Goal: Task Accomplishment & Management: Manage account settings

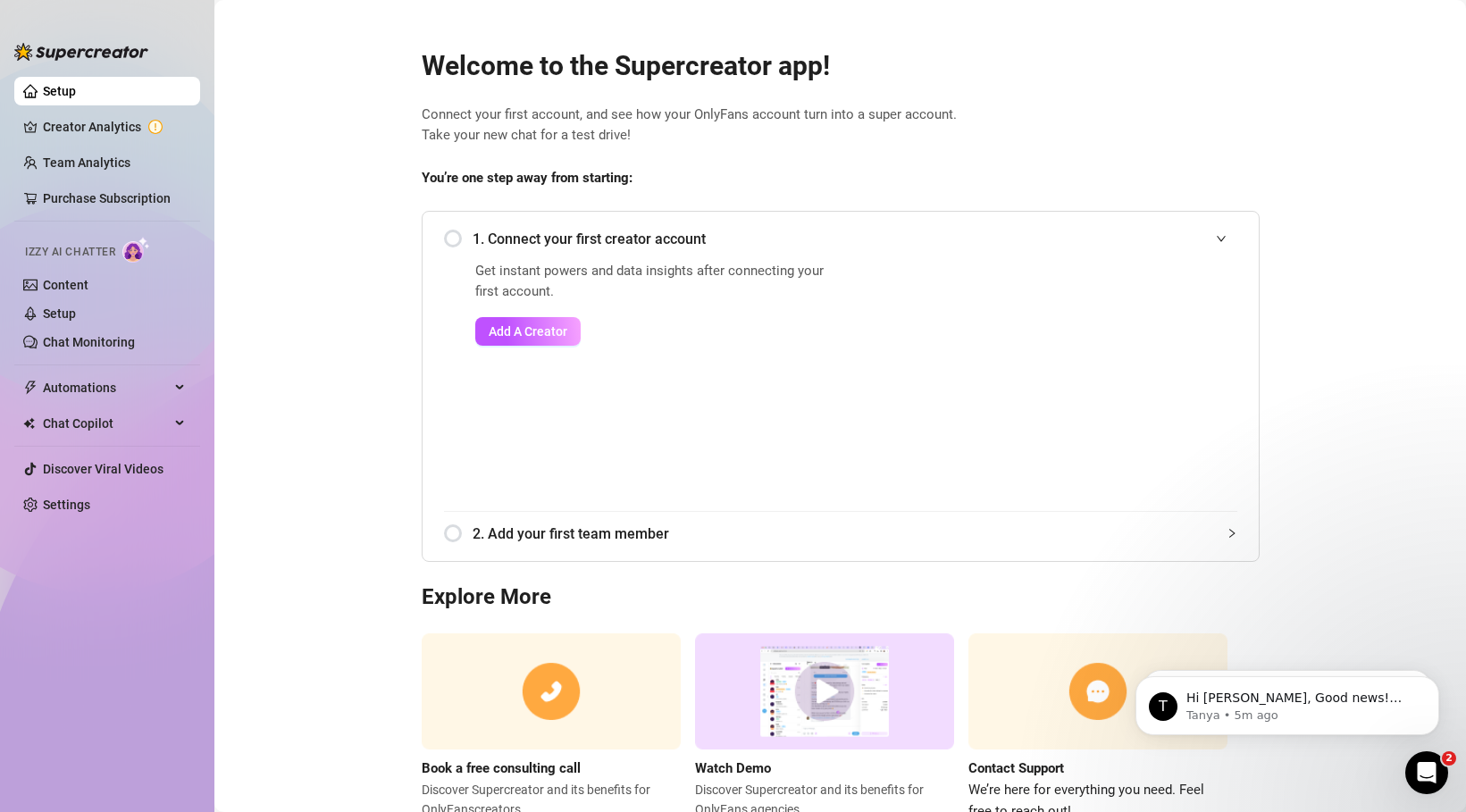
click at [587, 256] on div "1. Connect your first creator account" at bounding box center [840, 239] width 793 height 44
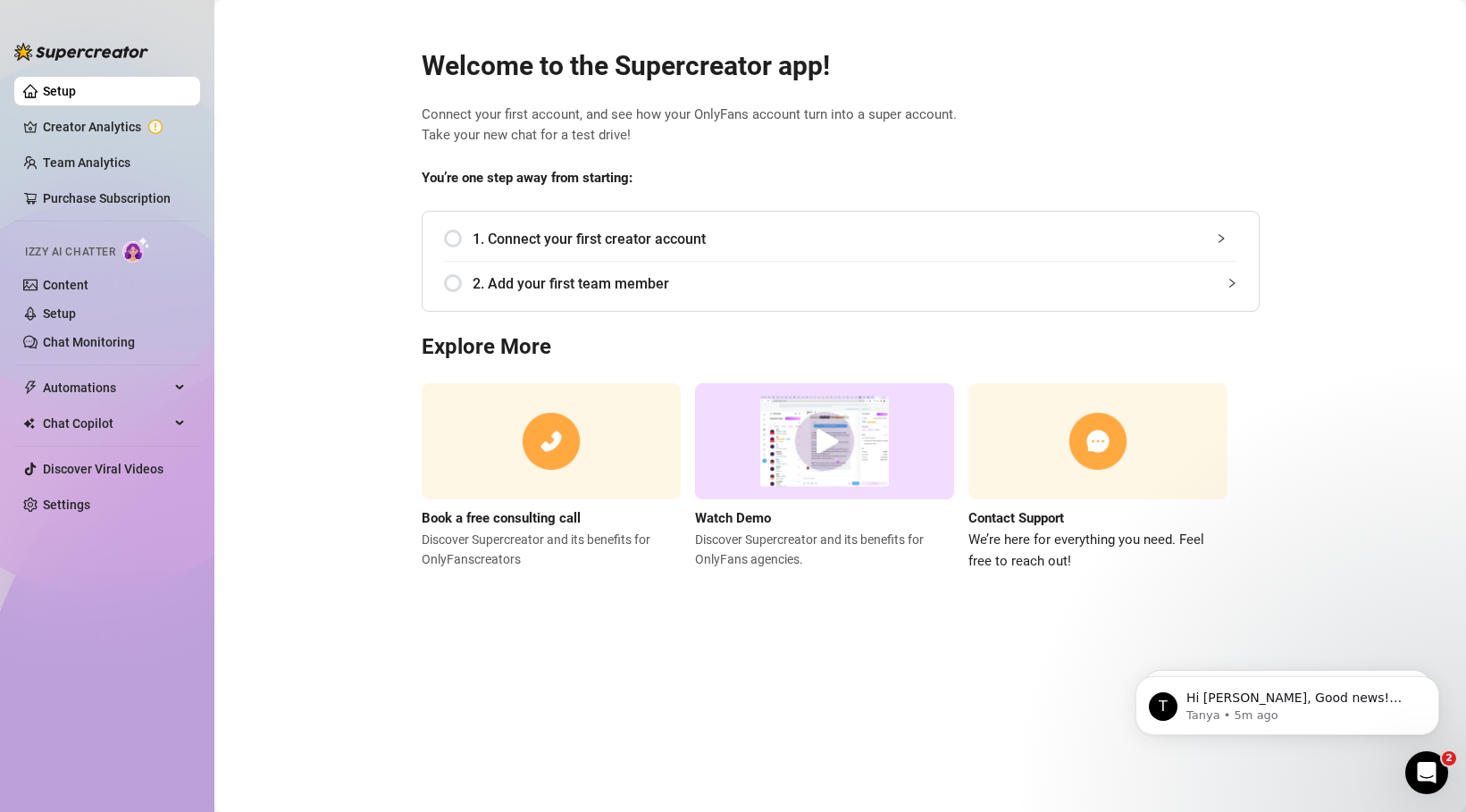
click at [576, 263] on div "2. Add your first team member" at bounding box center [840, 283] width 793 height 44
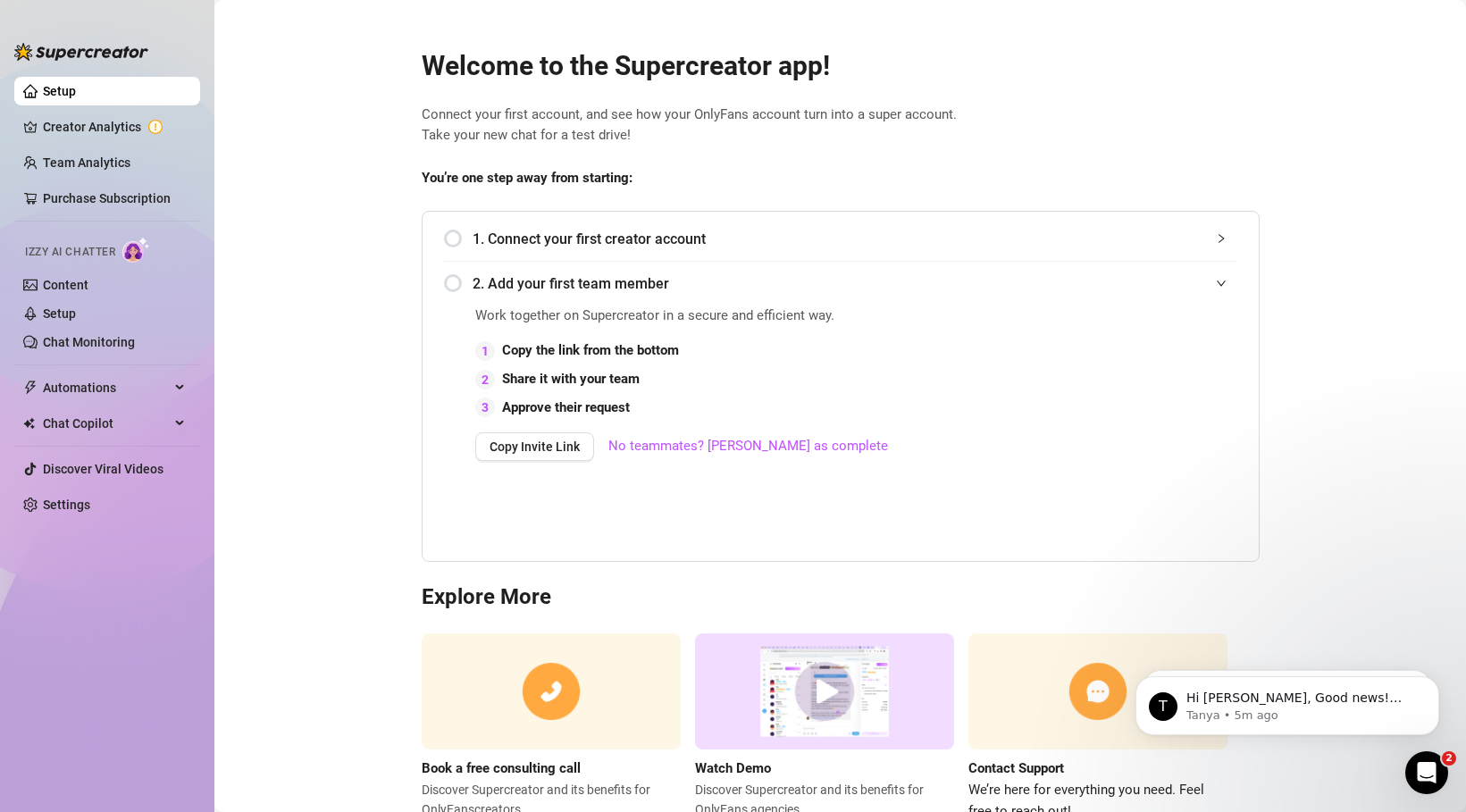
click at [579, 243] on span "1. Connect your first creator account" at bounding box center [854, 239] width 765 height 23
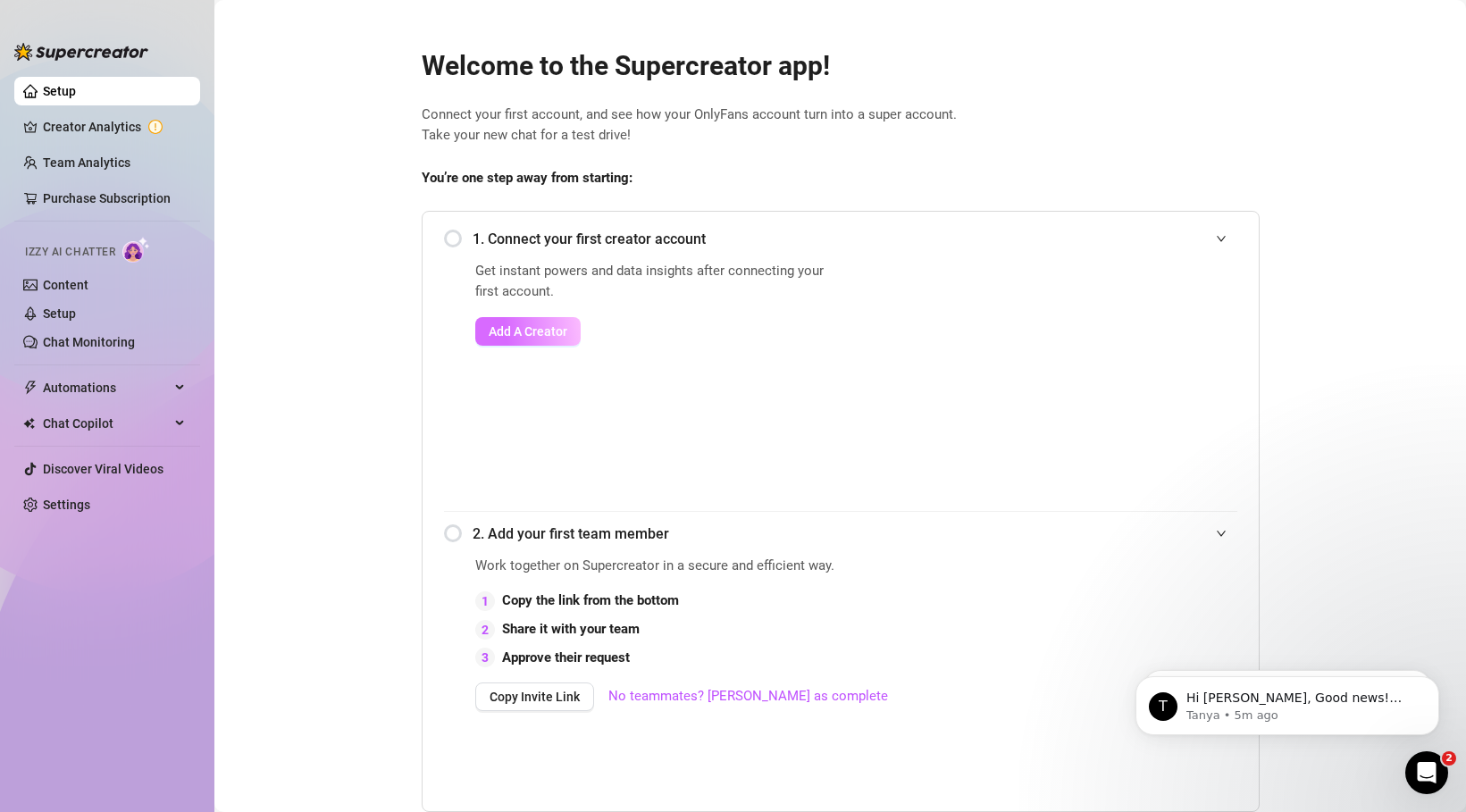
click at [540, 326] on span "Add A Creator" at bounding box center [528, 331] width 79 height 14
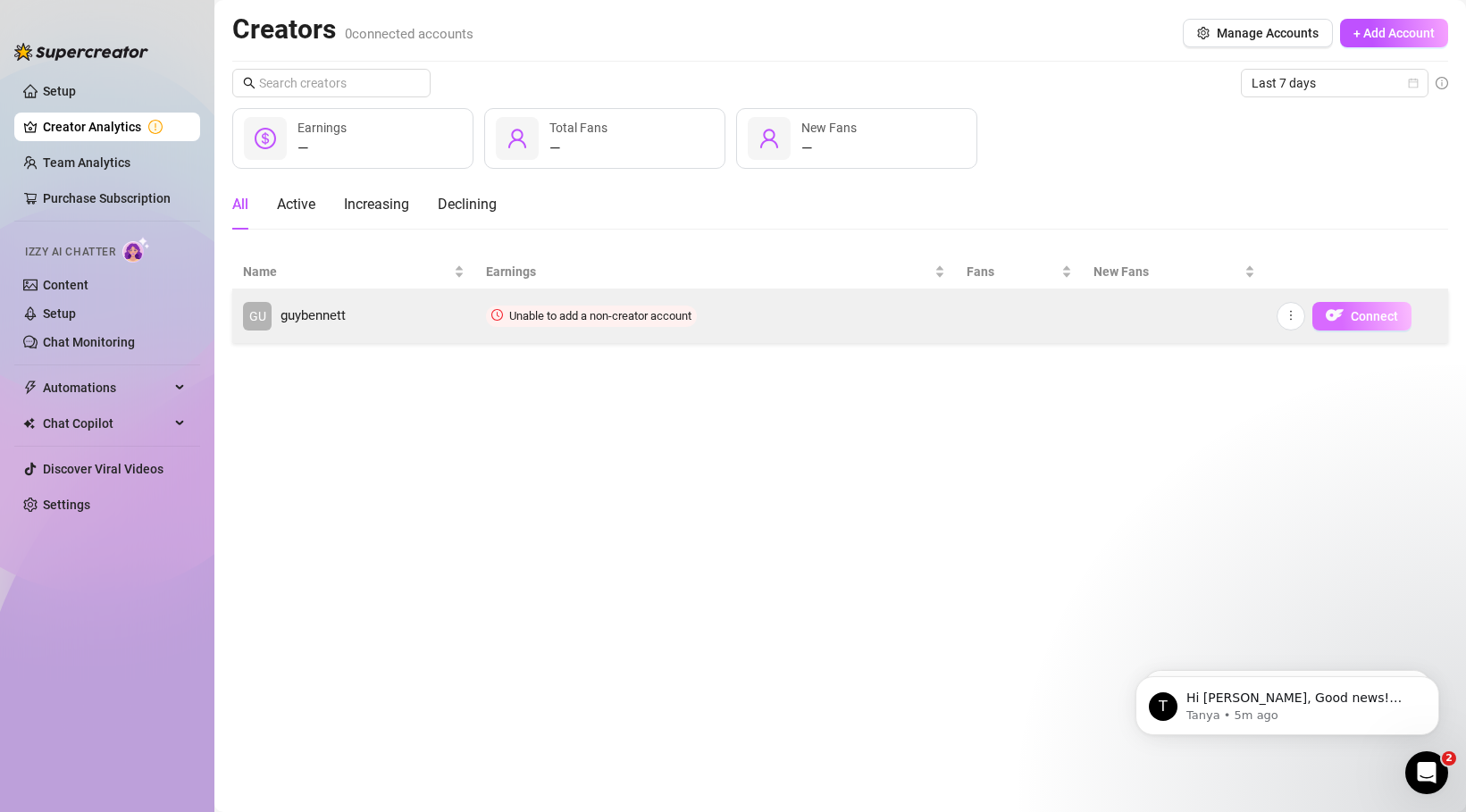
click at [1171, 311] on button "Connect" at bounding box center [1362, 316] width 99 height 28
click at [1171, 317] on icon "more" at bounding box center [1290, 315] width 12 height 12
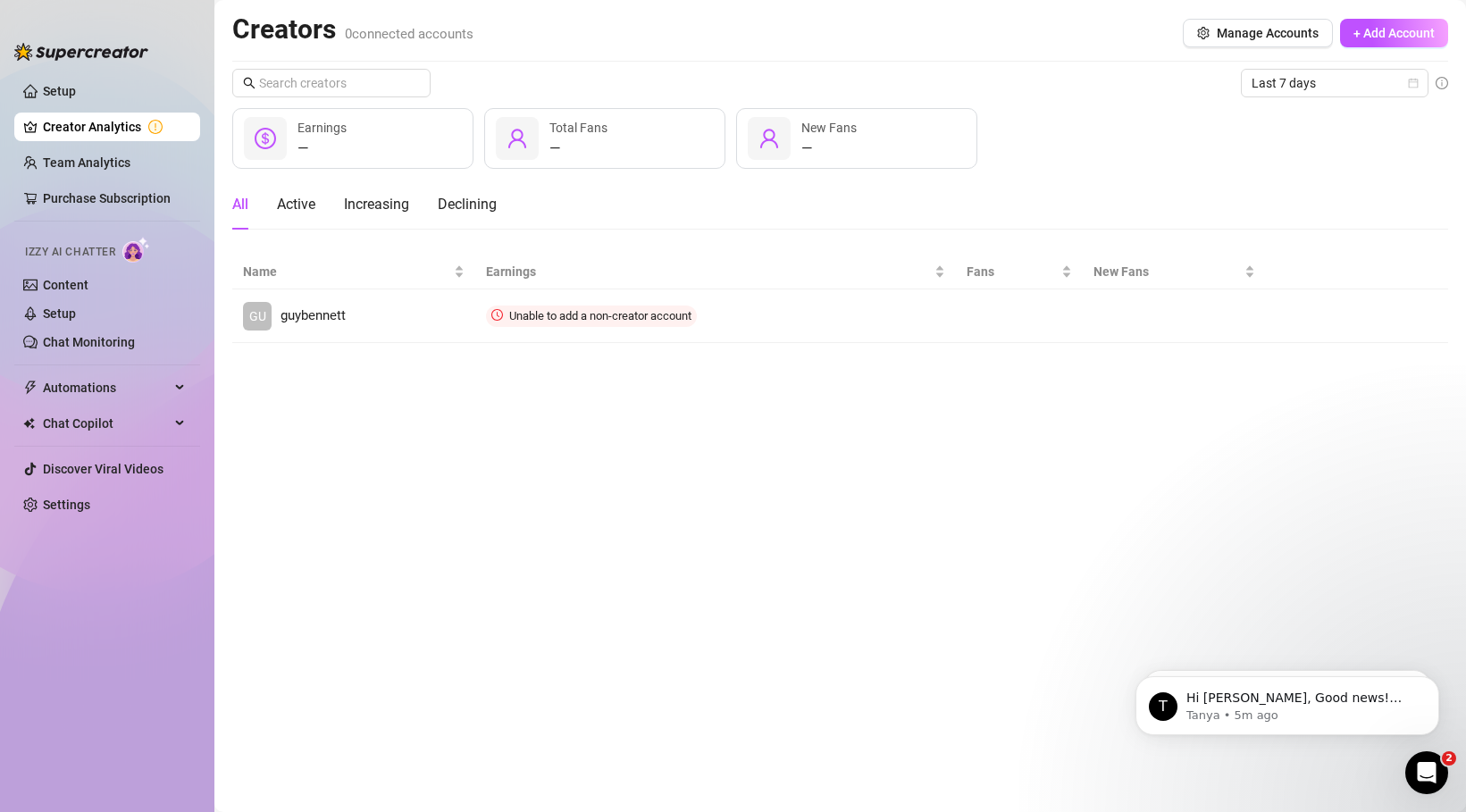
click at [1042, 371] on main "Creators 0 connected accounts Manage Accounts + Add Account Last 7 days — Earni…" at bounding box center [840, 406] width 1251 height 812
click at [98, 155] on link "Team Analytics" at bounding box center [87, 162] width 88 height 14
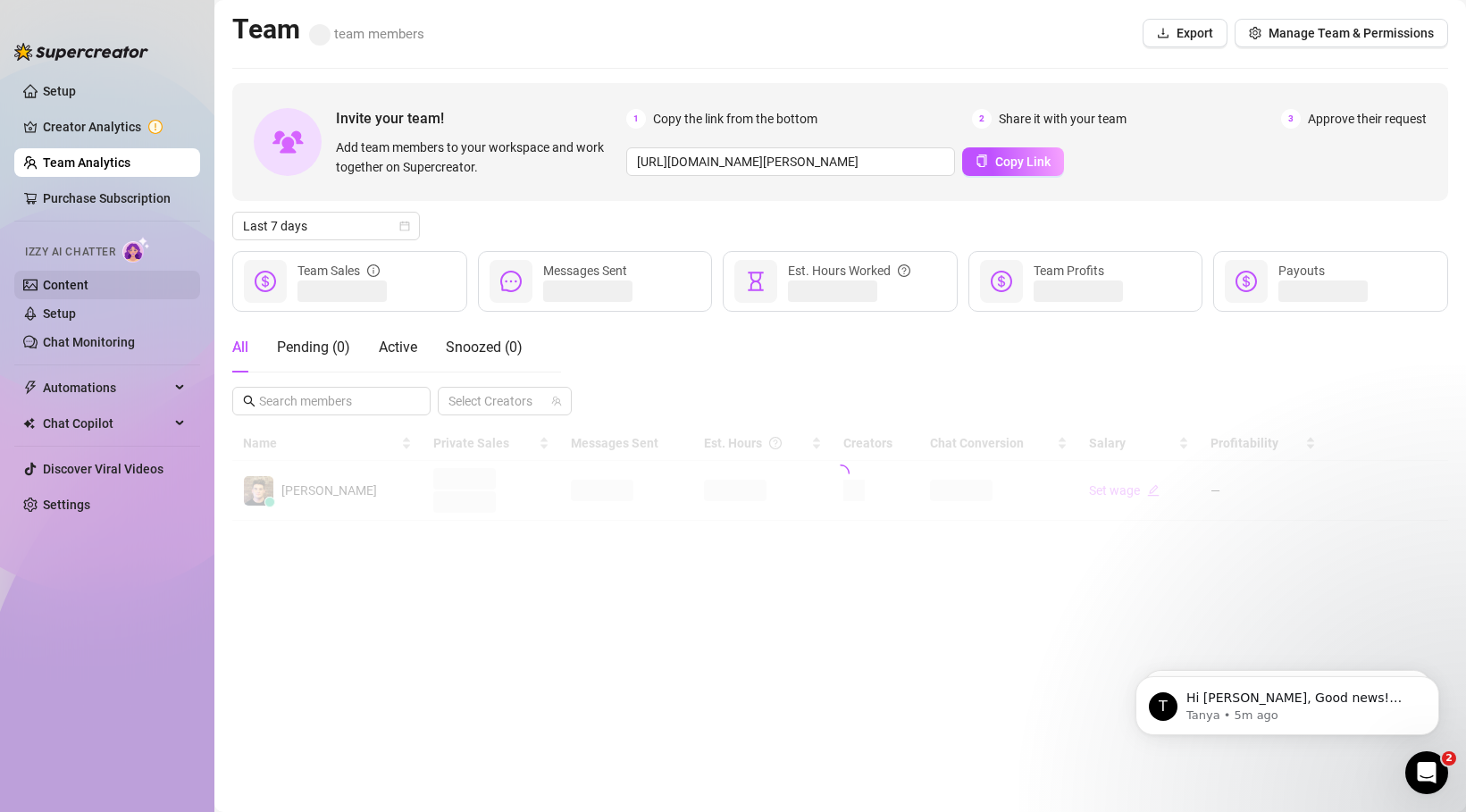
click at [66, 282] on link "Content" at bounding box center [66, 284] width 45 height 14
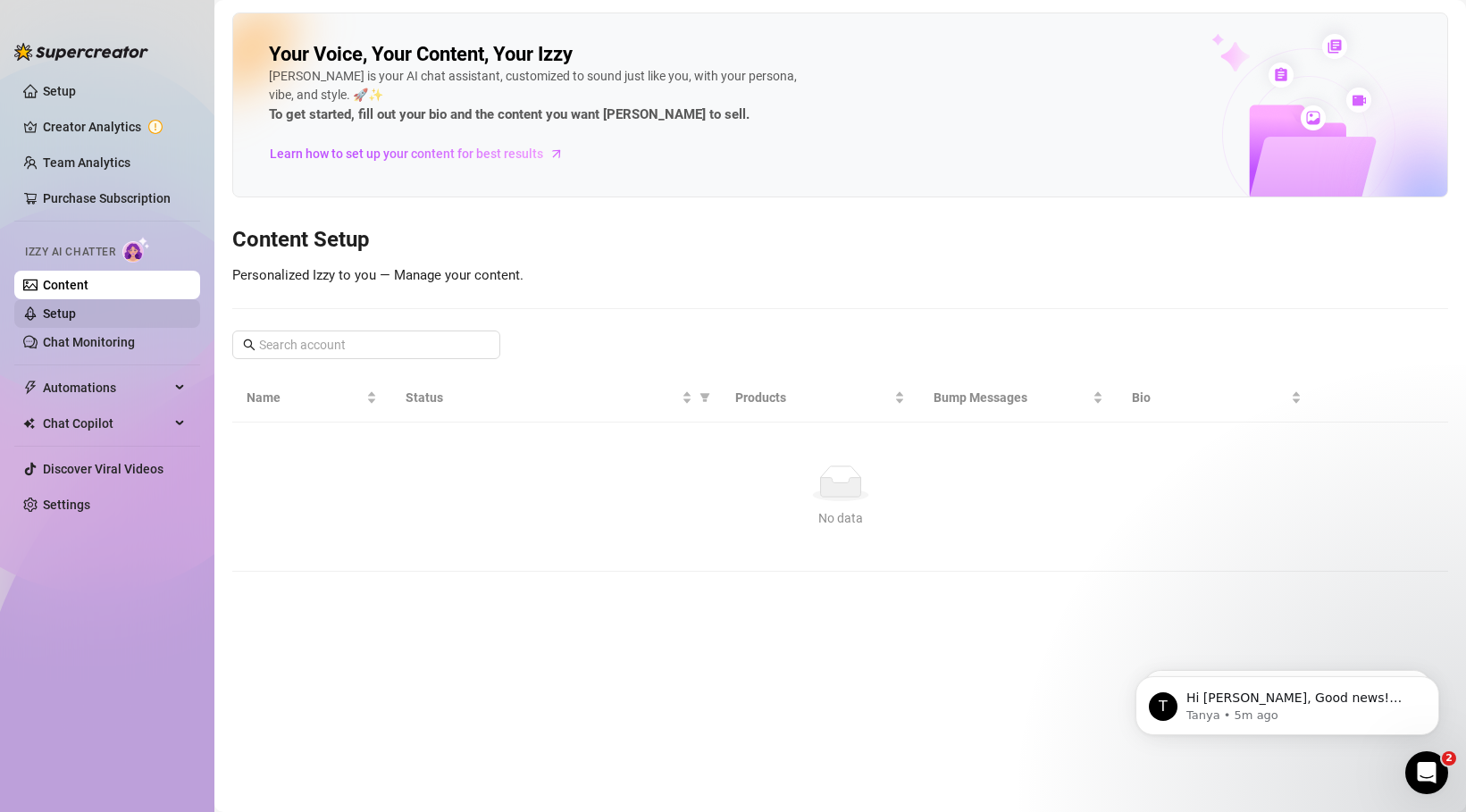
click at [76, 310] on link "Setup" at bounding box center [59, 313] width 33 height 14
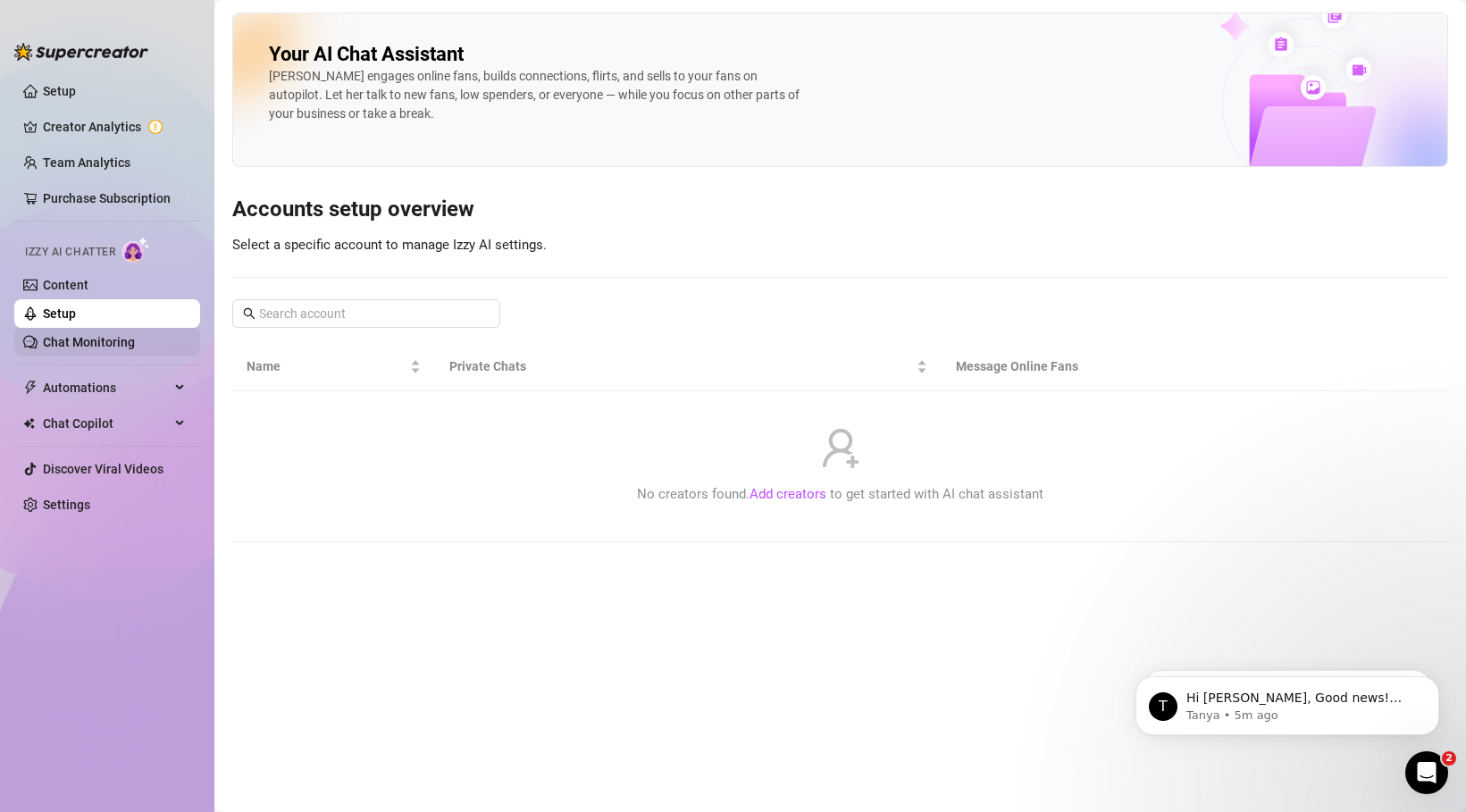
click at [104, 342] on link "Chat Monitoring" at bounding box center [89, 342] width 92 height 14
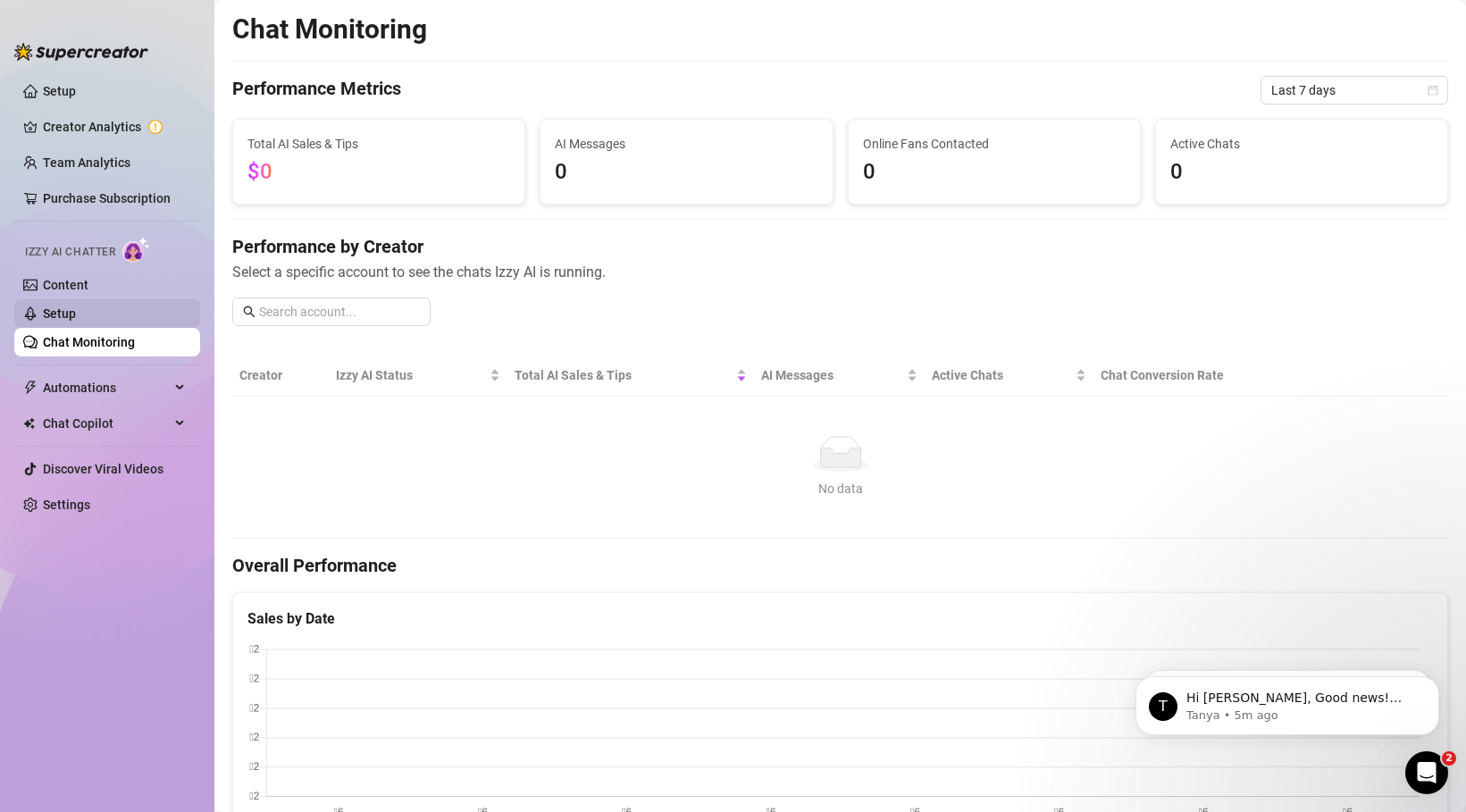
click at [76, 307] on link "Setup" at bounding box center [59, 313] width 33 height 14
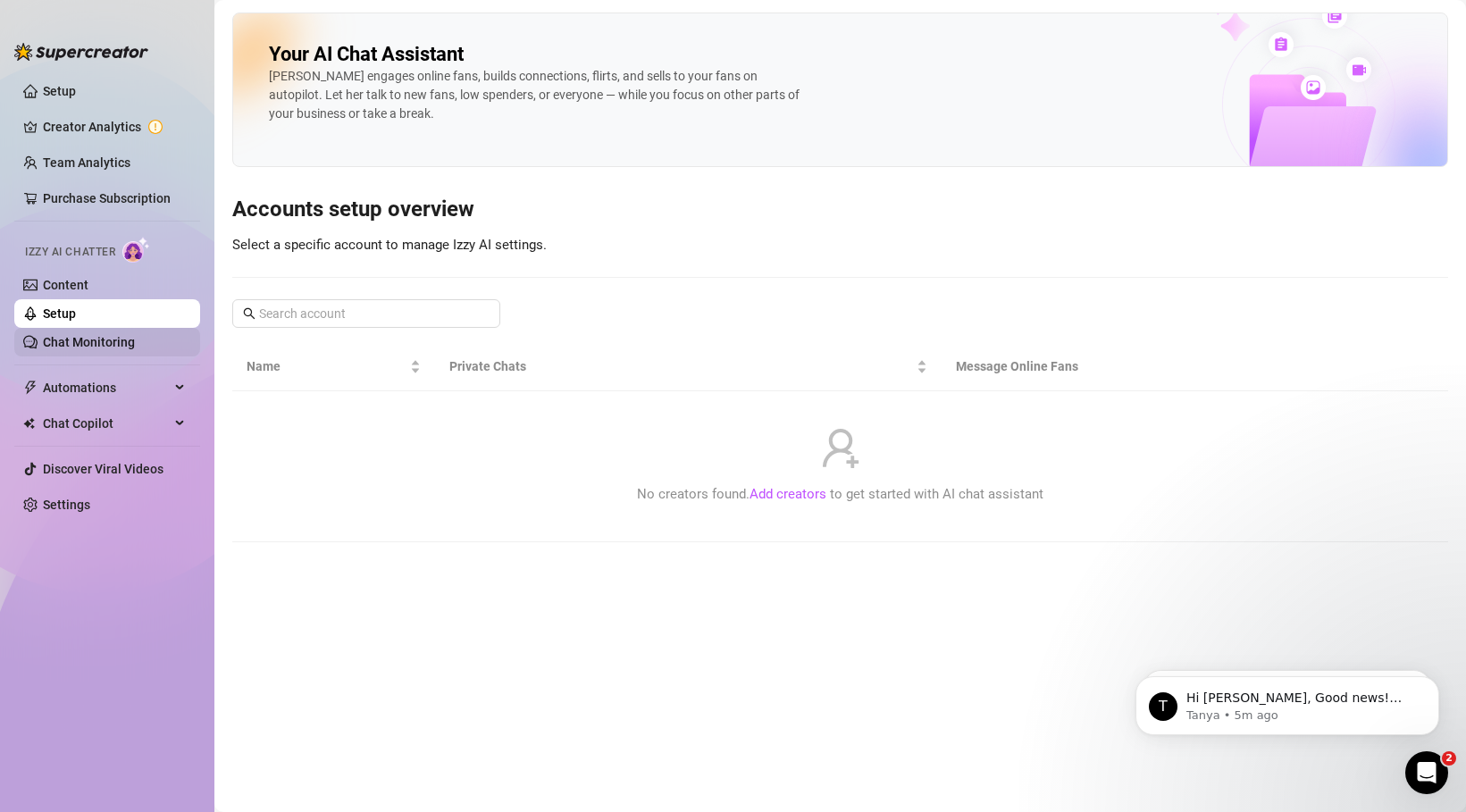
click at [119, 348] on link "Chat Monitoring" at bounding box center [89, 342] width 92 height 14
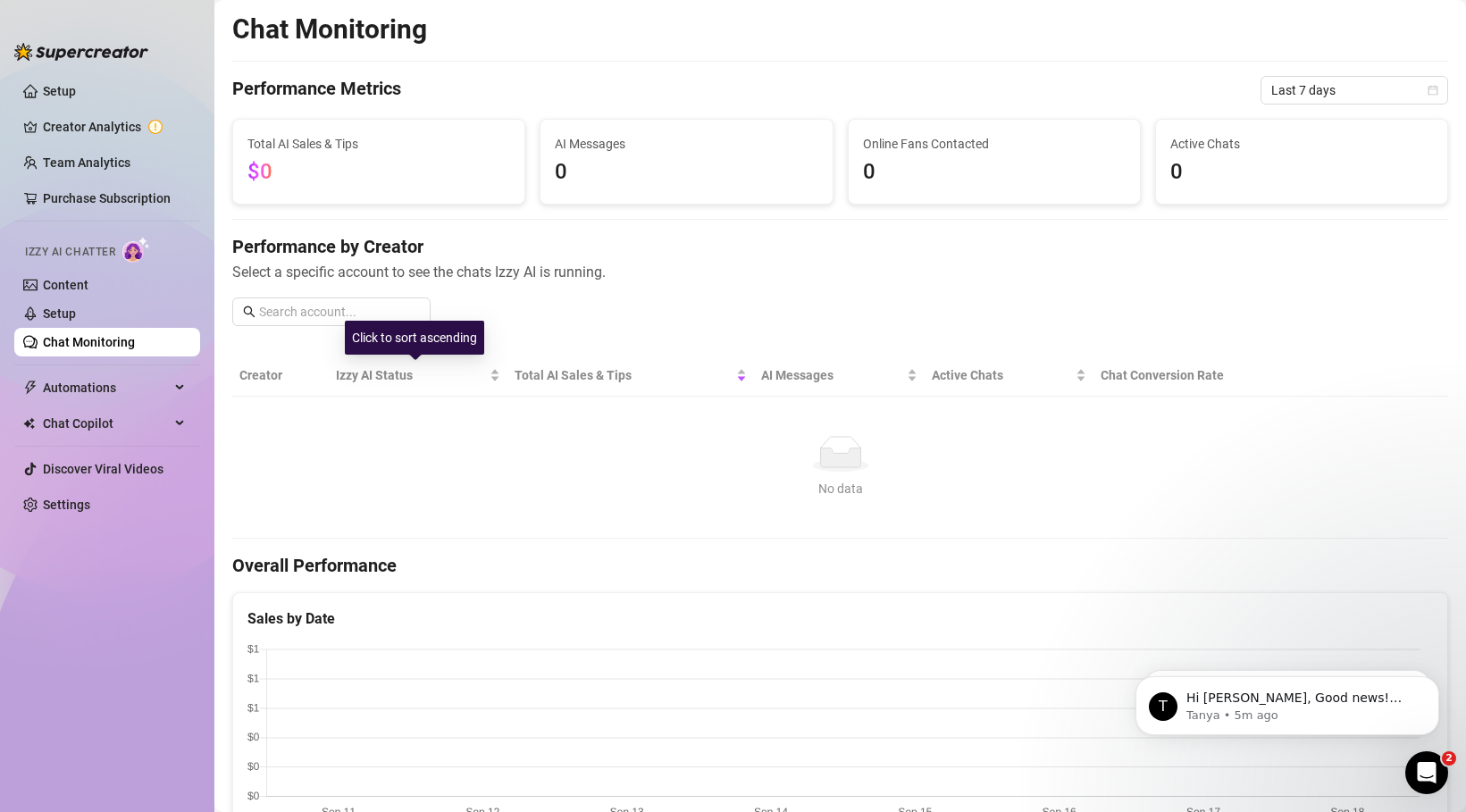
scroll to position [11, 0]
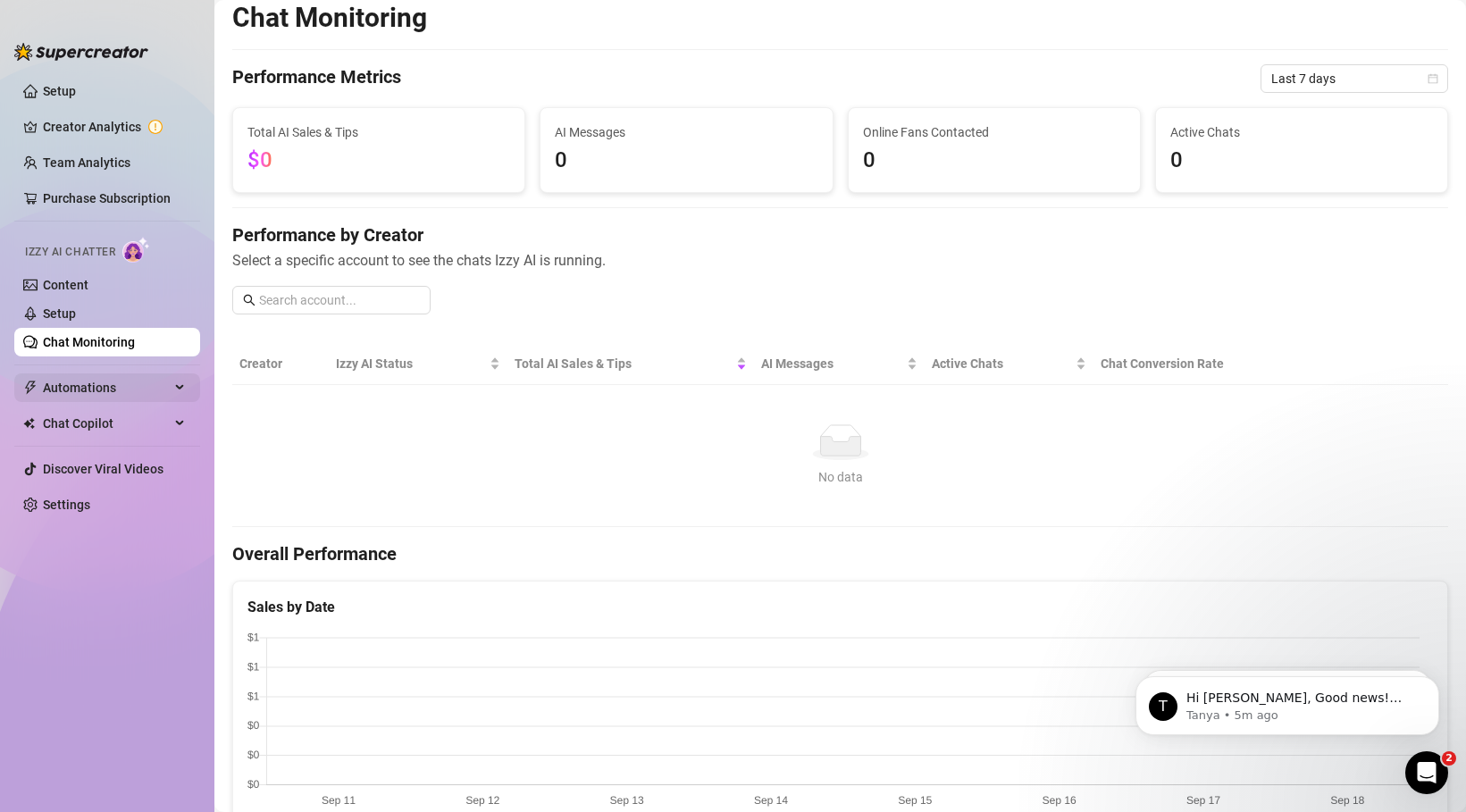
click at [152, 393] on span "Automations" at bounding box center [106, 388] width 127 height 28
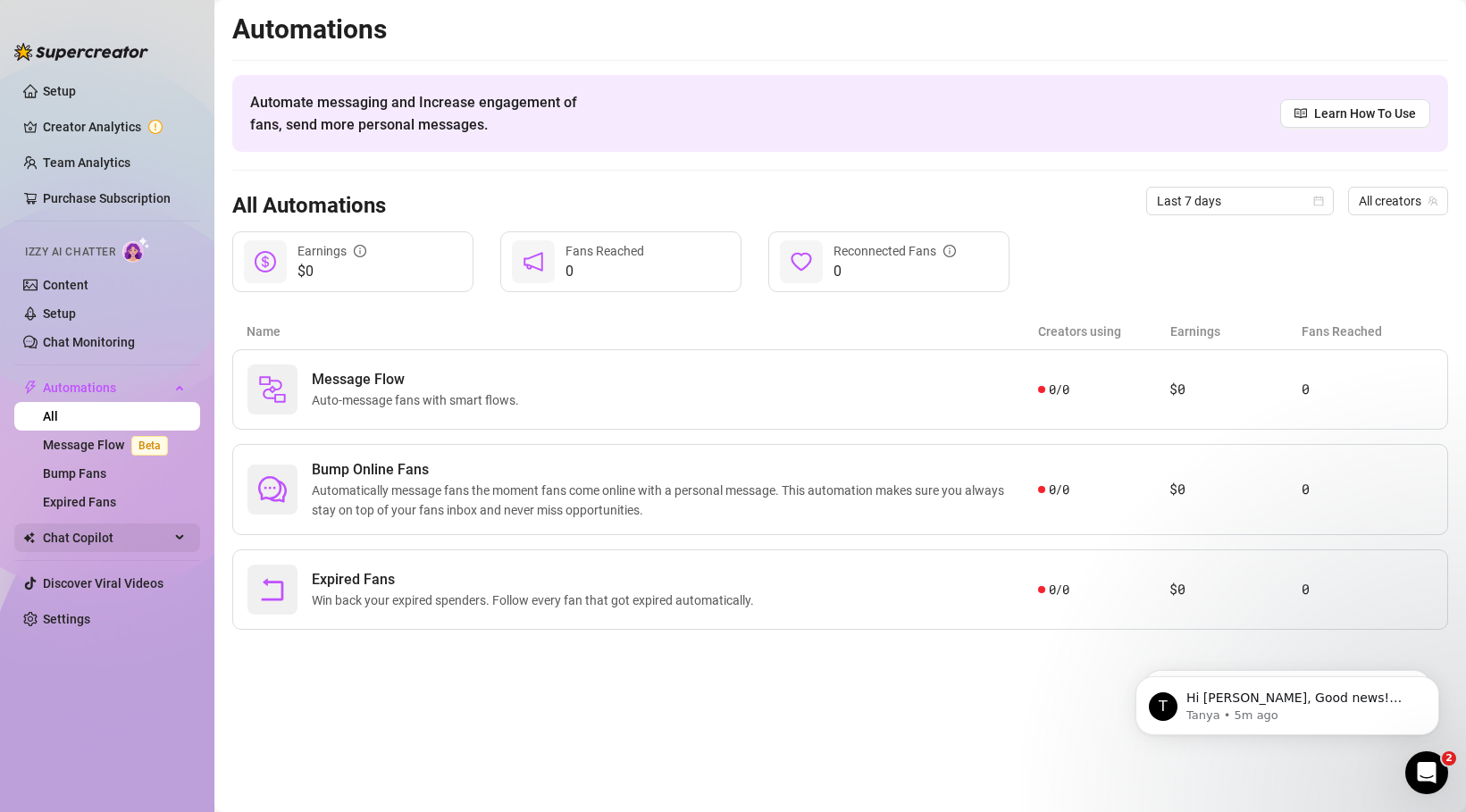
click at [89, 530] on span "Chat Copilot" at bounding box center [106, 537] width 127 height 28
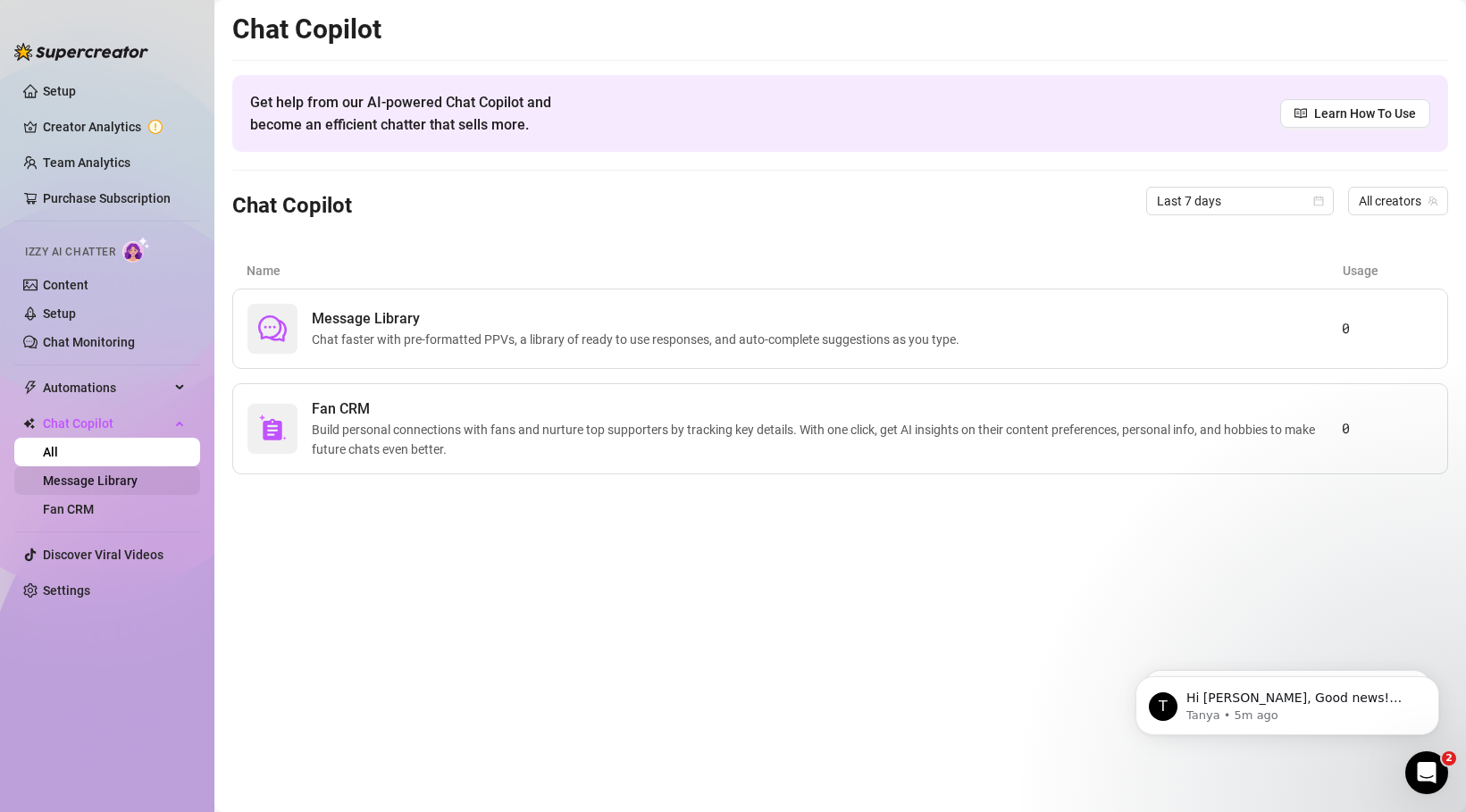
click at [117, 486] on link "Message Library" at bounding box center [90, 480] width 95 height 14
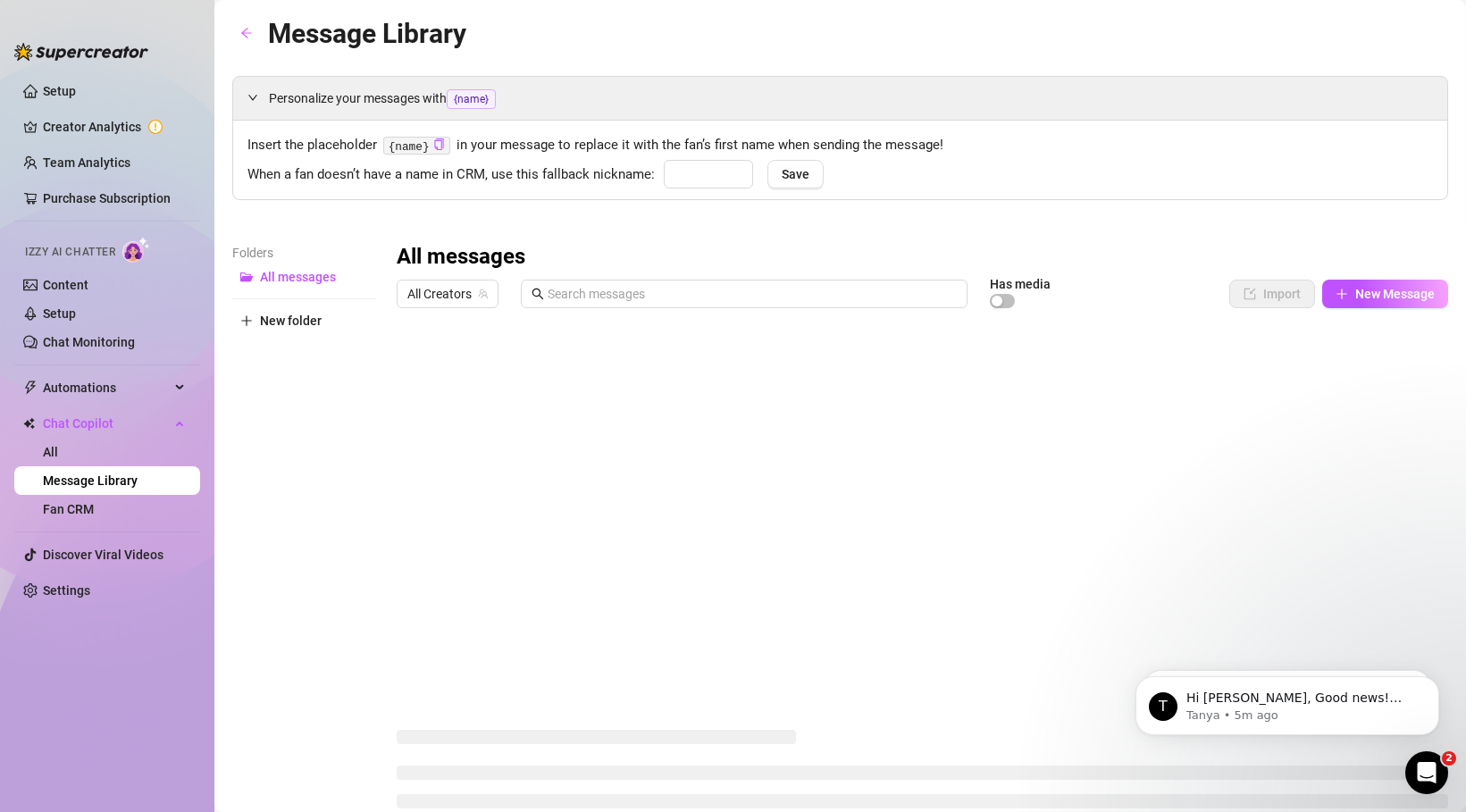
type input "babe"
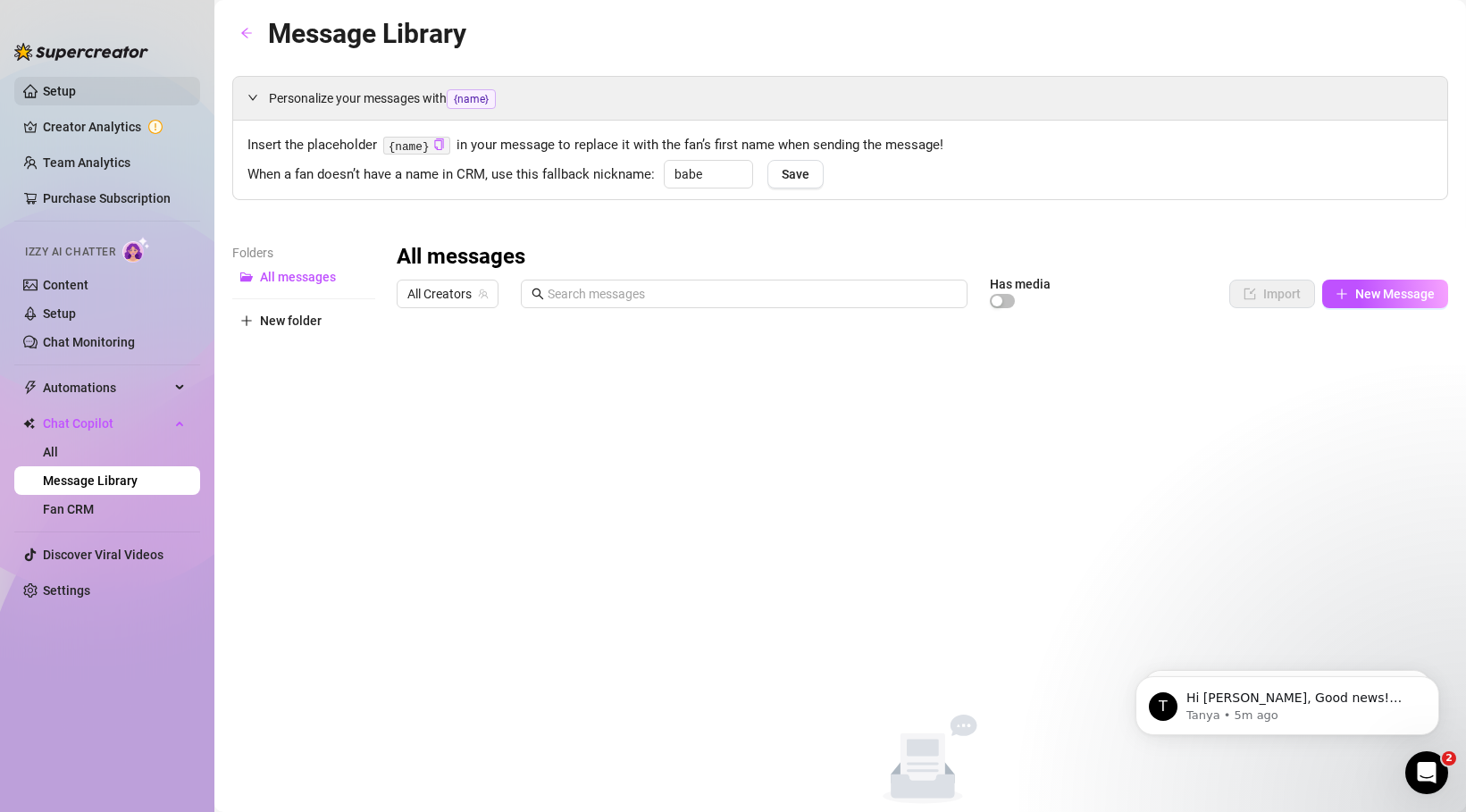
click at [76, 98] on link "Setup" at bounding box center [59, 90] width 33 height 14
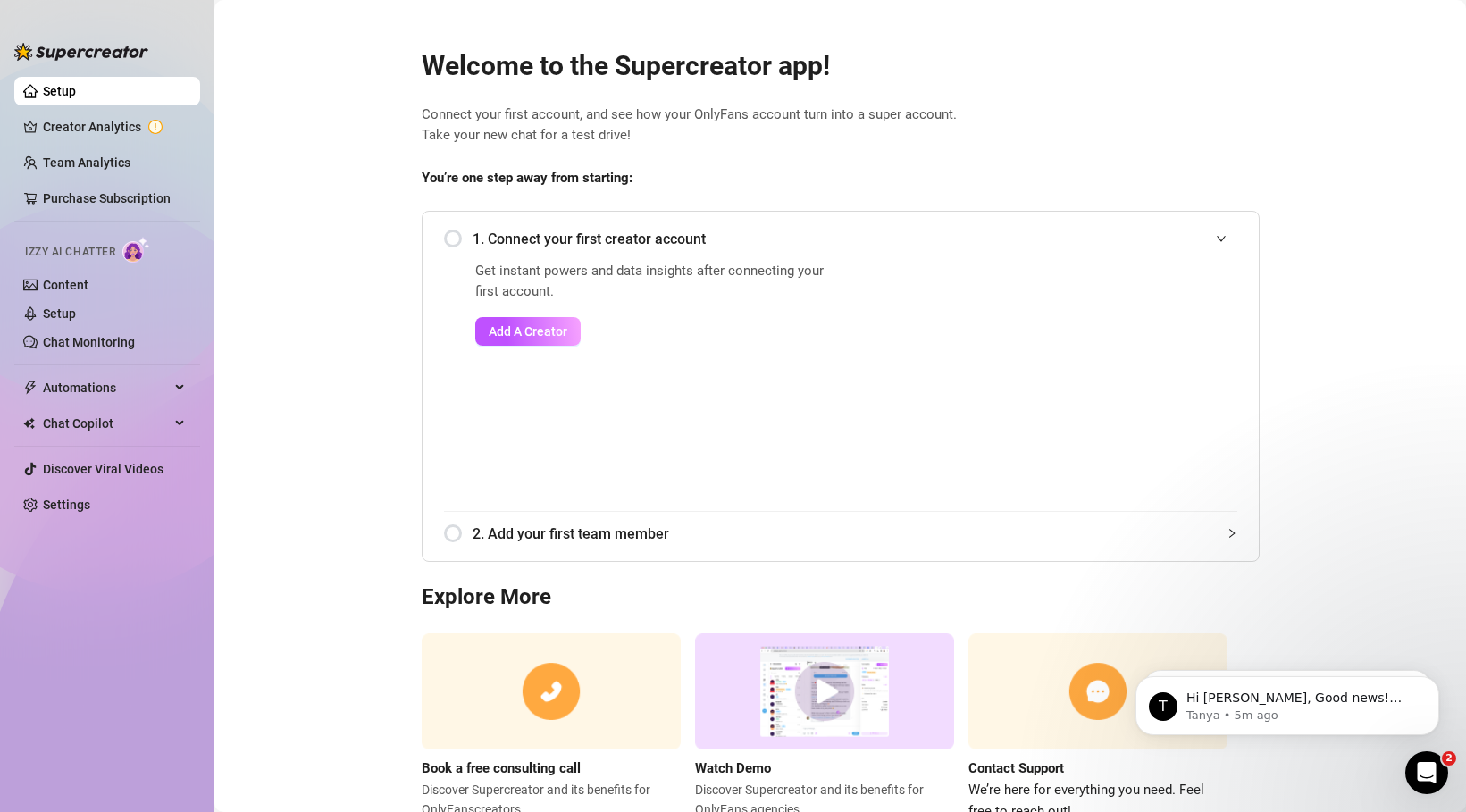
click at [497, 310] on div "Get instant powers and data insights after connecting your first account. Add A…" at bounding box center [655, 386] width 360 height 250
click at [507, 325] on span "Add A Creator" at bounding box center [528, 331] width 79 height 14
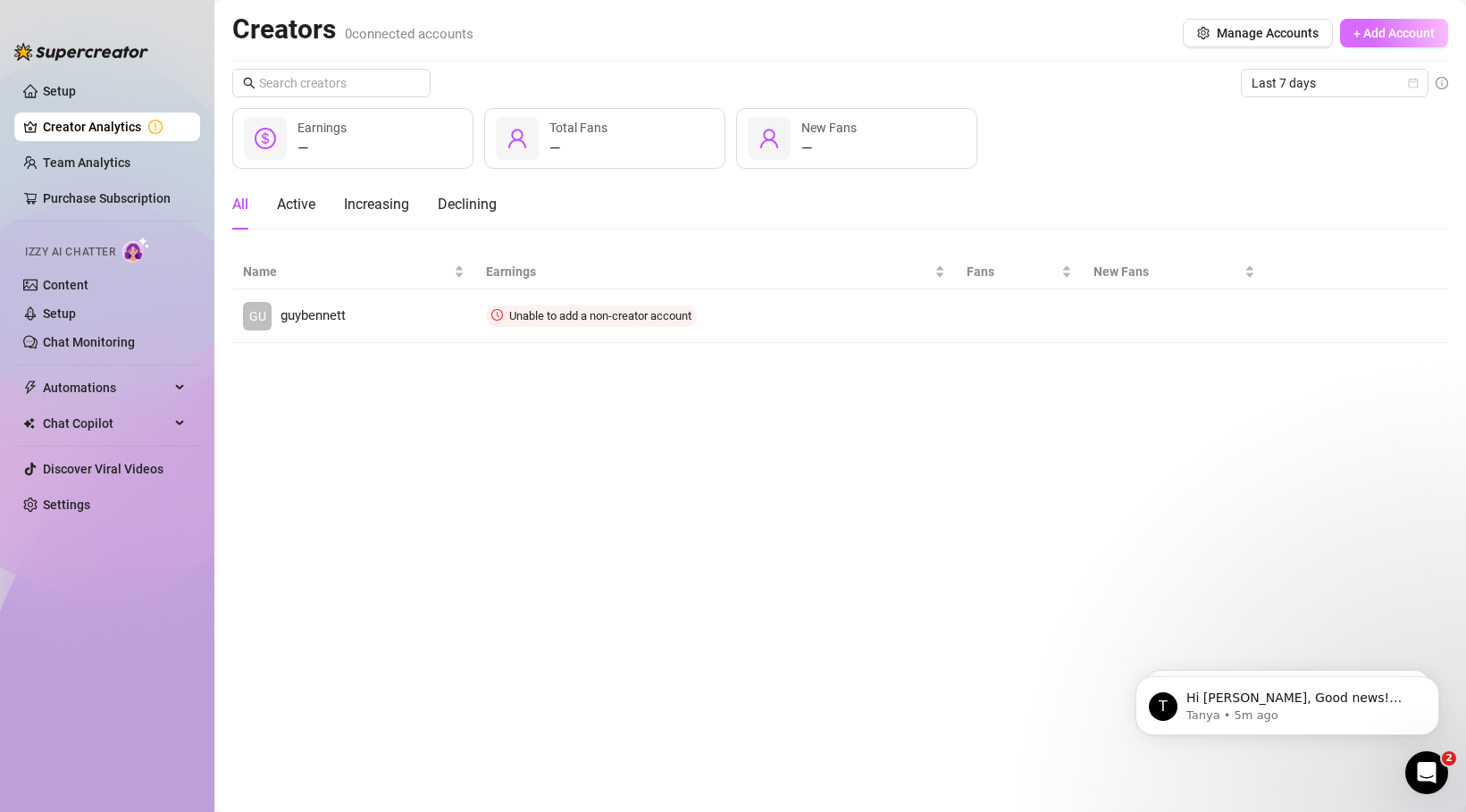
click at [1171, 27] on span "+ Add Account" at bounding box center [1394, 33] width 81 height 14
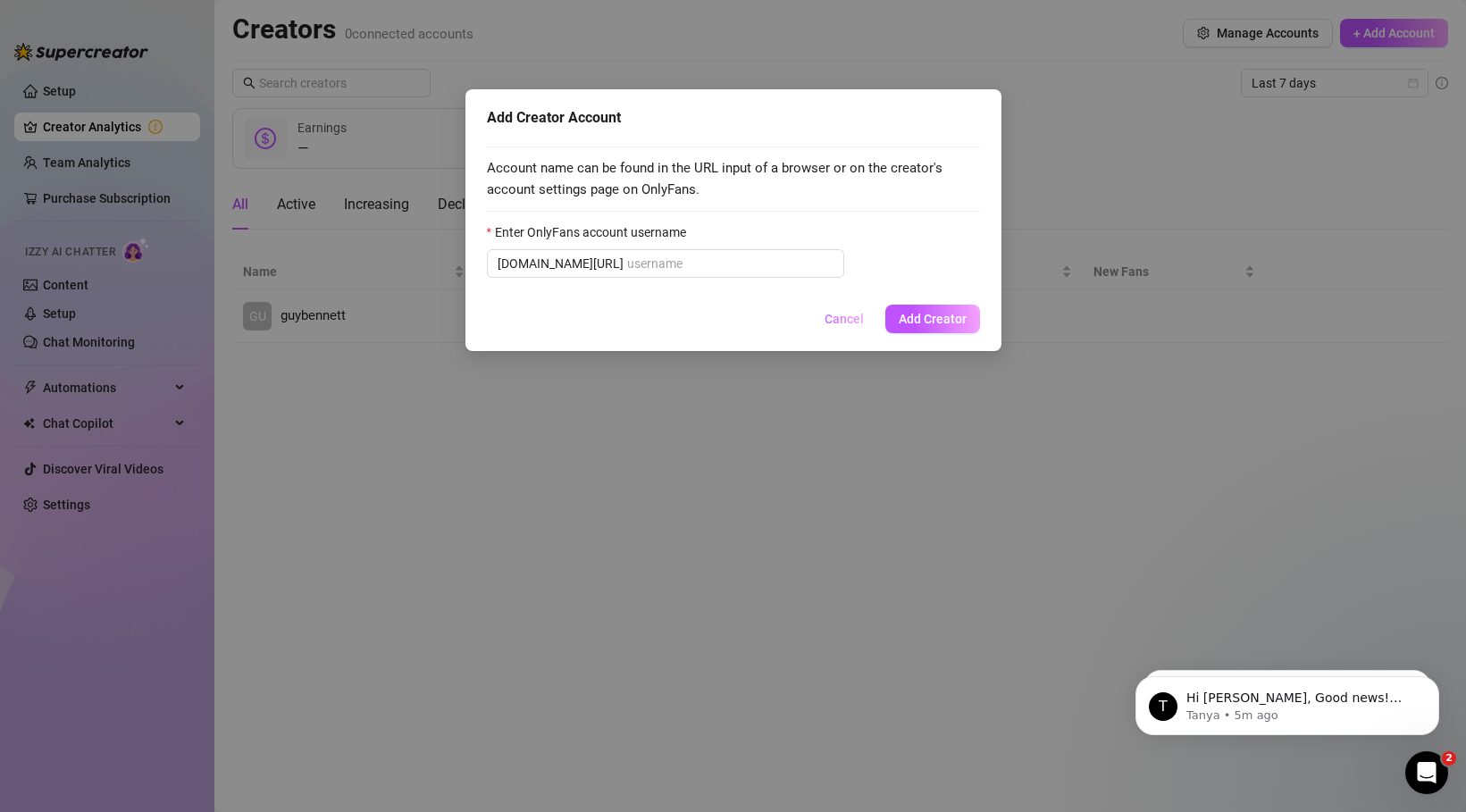
click at [849, 321] on span "Cancel" at bounding box center [844, 318] width 40 height 14
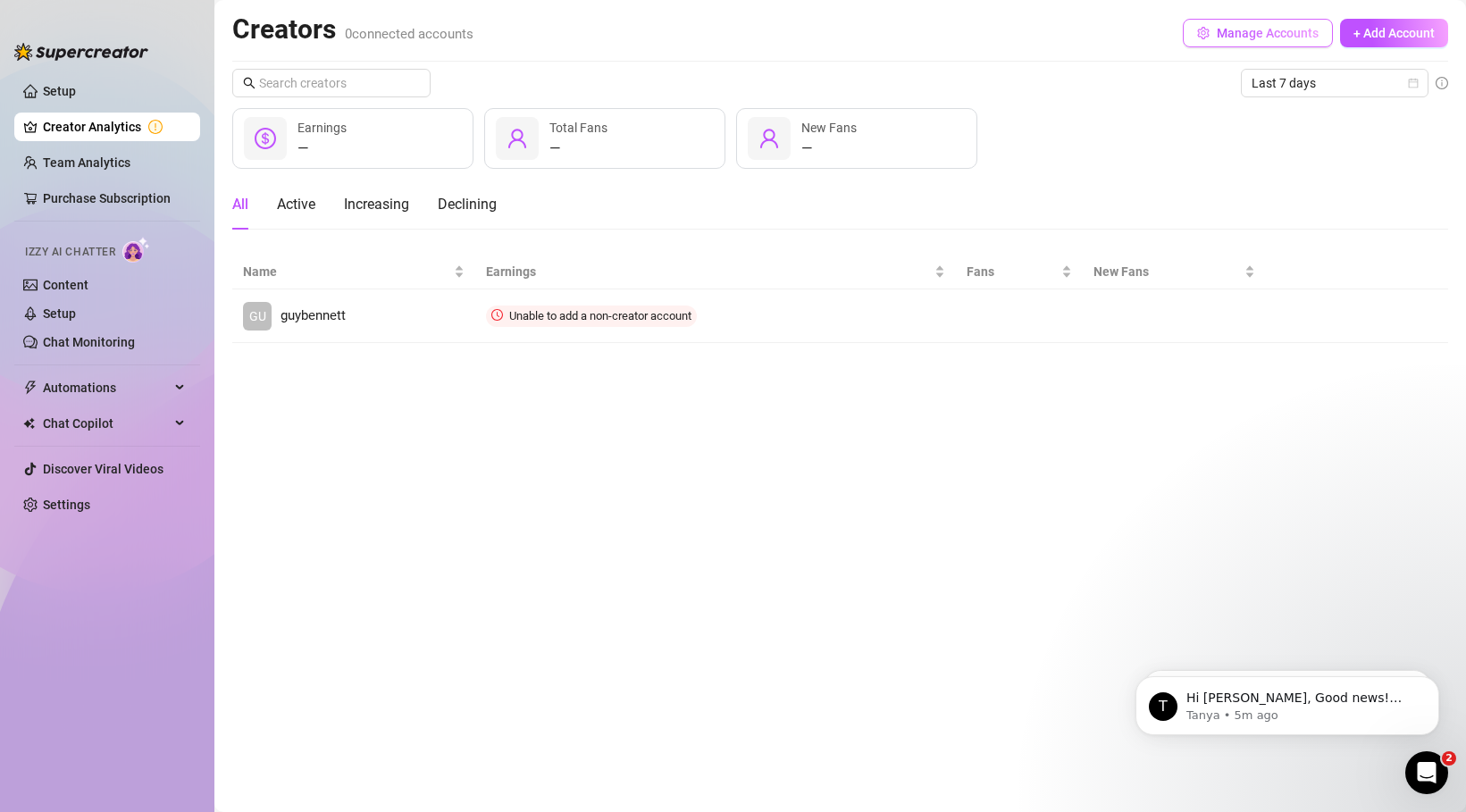
click at [1171, 28] on span "Manage Accounts" at bounding box center [1267, 33] width 102 height 14
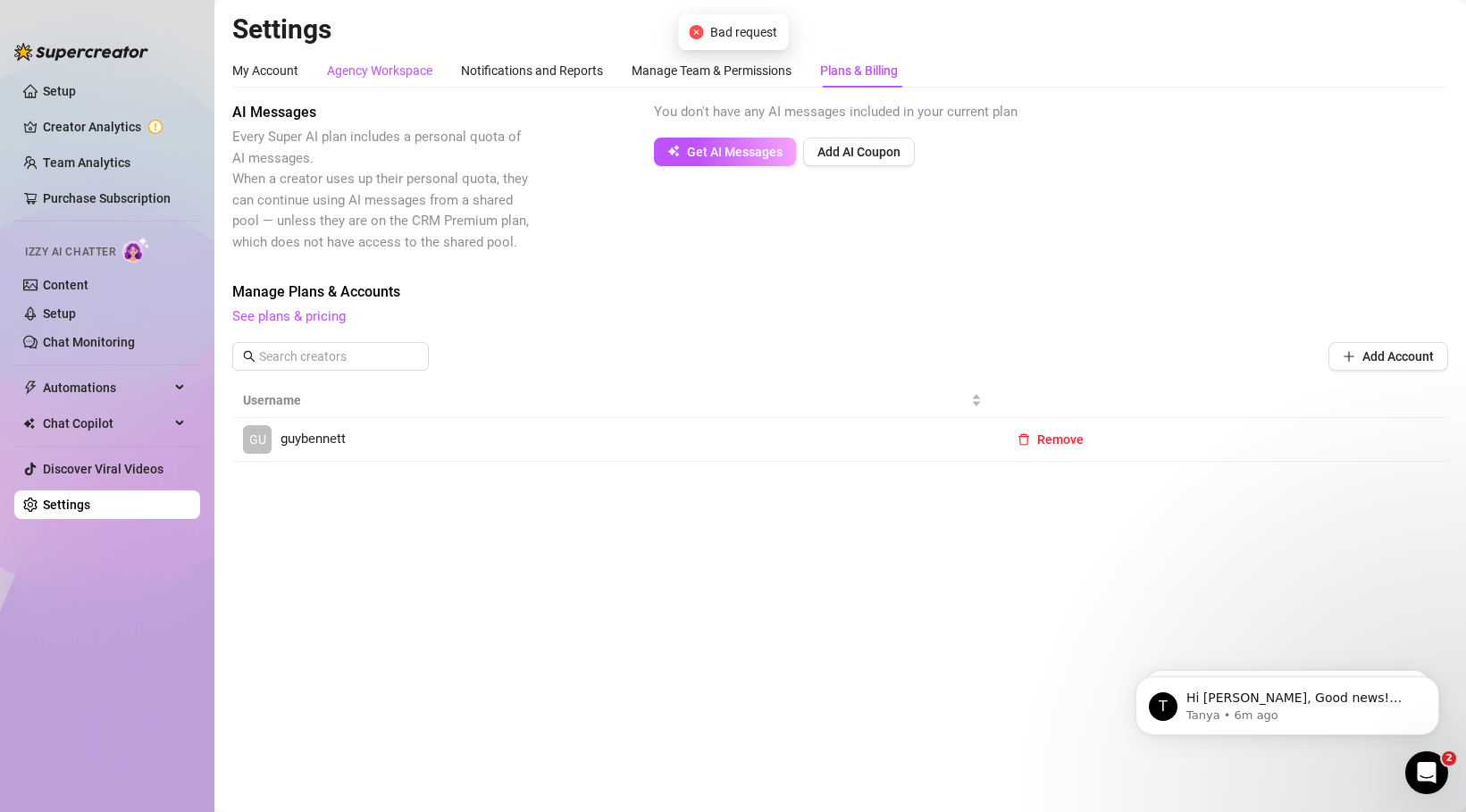
click at [416, 73] on div "Agency Workspace" at bounding box center [380, 71] width 105 height 20
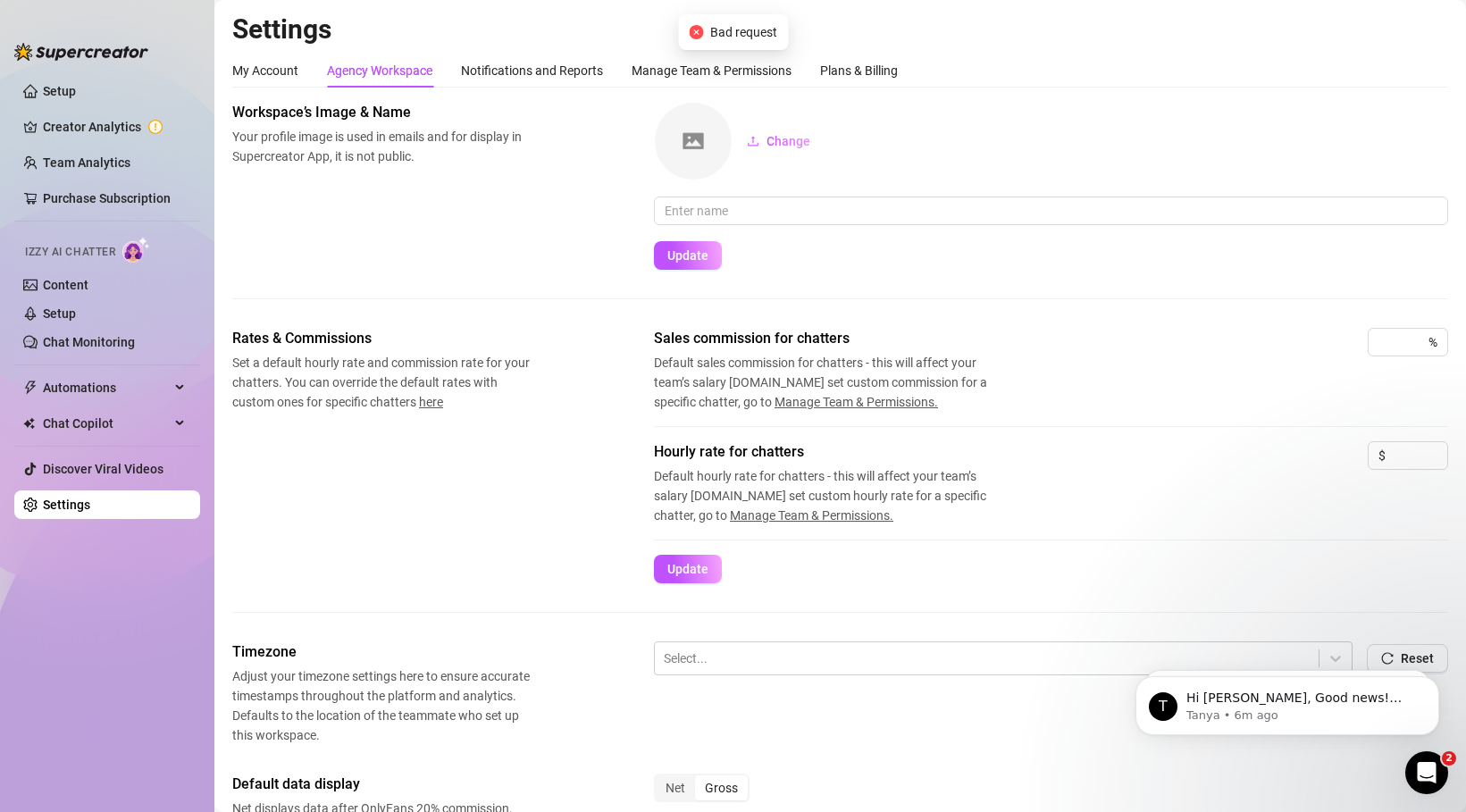
click at [300, 72] on div "My Account Agency Workspace Notifications and Reports Manage Team & Permissions…" at bounding box center [565, 71] width 665 height 34
click at [254, 72] on div "My Account" at bounding box center [265, 71] width 66 height 20
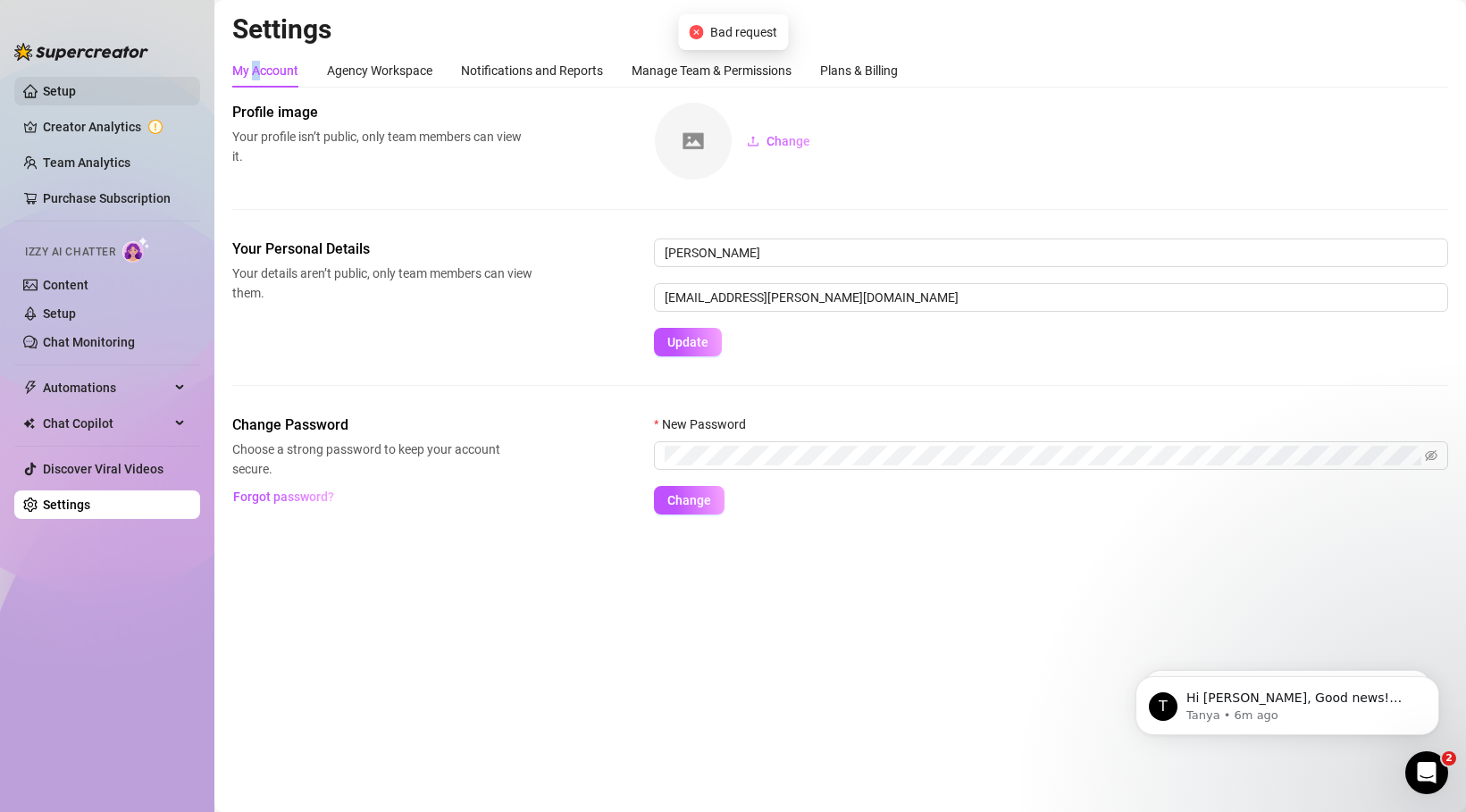
click at [76, 86] on link "Setup" at bounding box center [59, 90] width 33 height 14
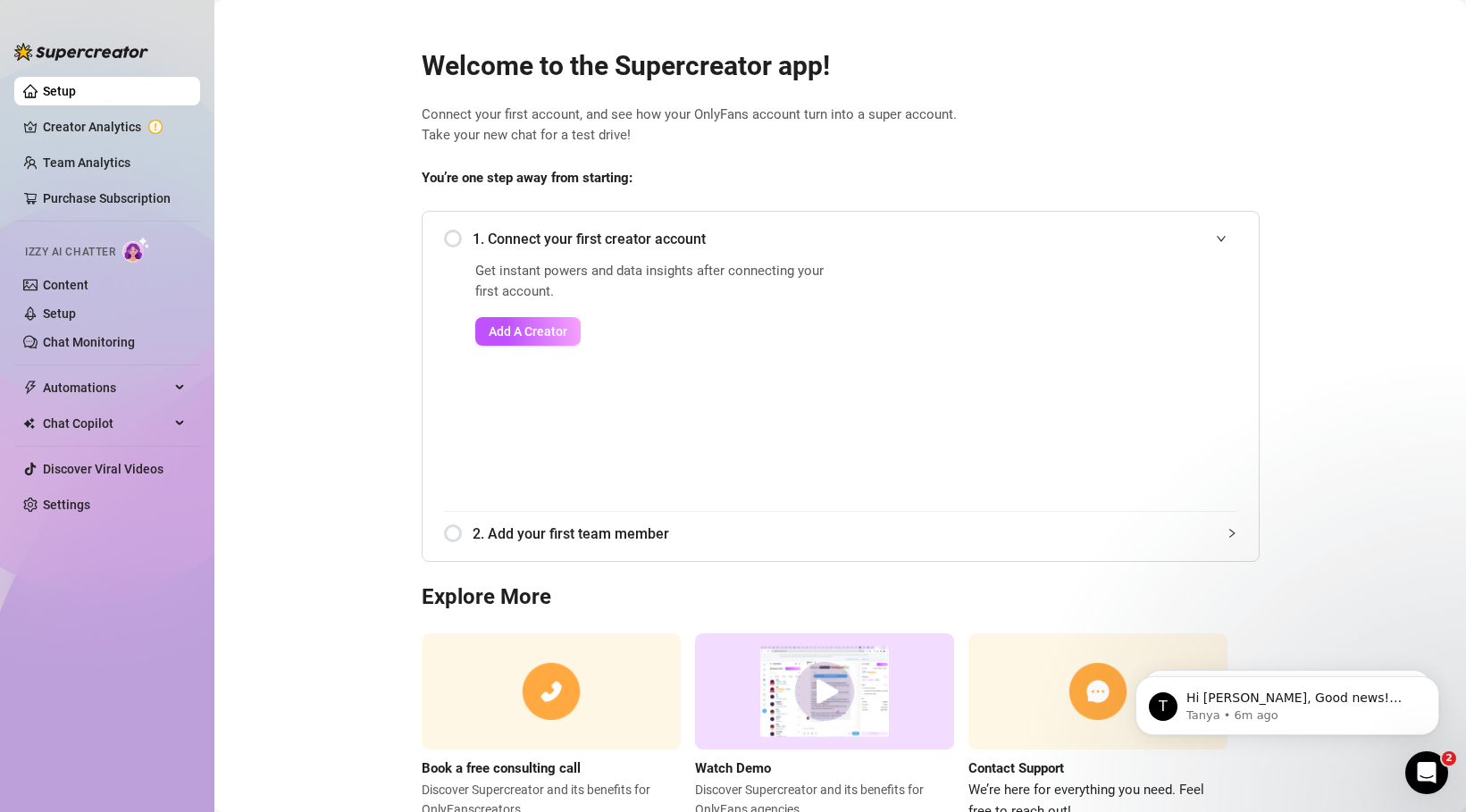
scroll to position [63, 0]
